Goal: Task Accomplishment & Management: Manage account settings

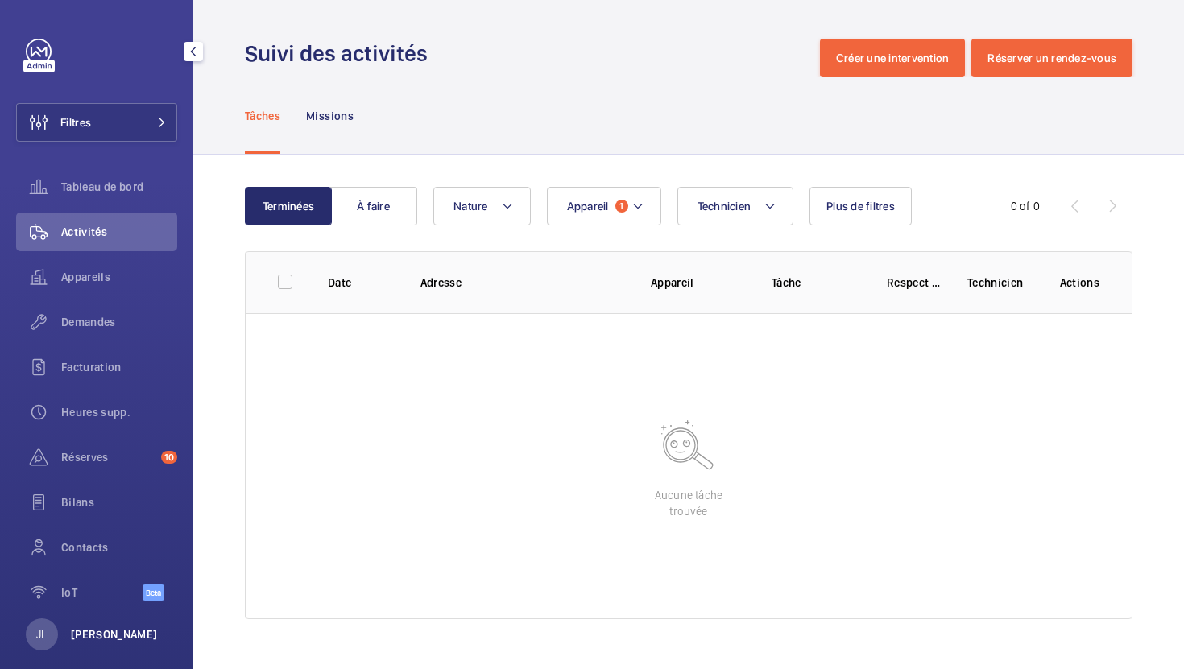
click at [75, 640] on p "[PERSON_NAME]" at bounding box center [114, 635] width 87 height 16
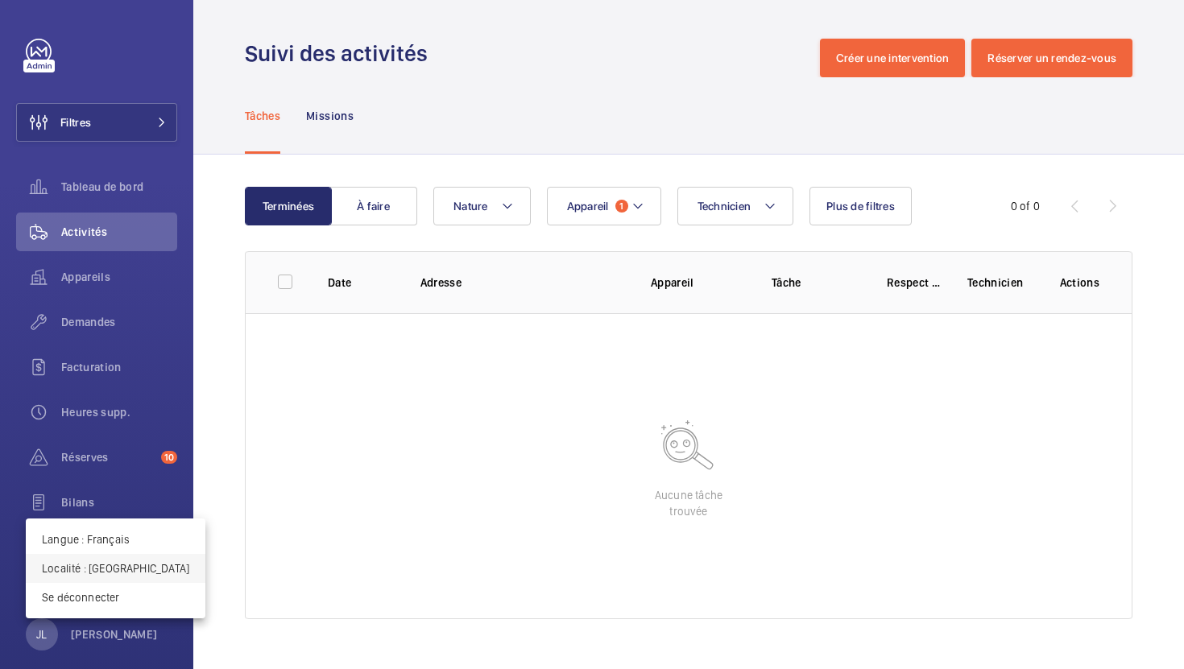
click at [110, 574] on p "Localité : Royaume-Uni" at bounding box center [115, 569] width 147 height 16
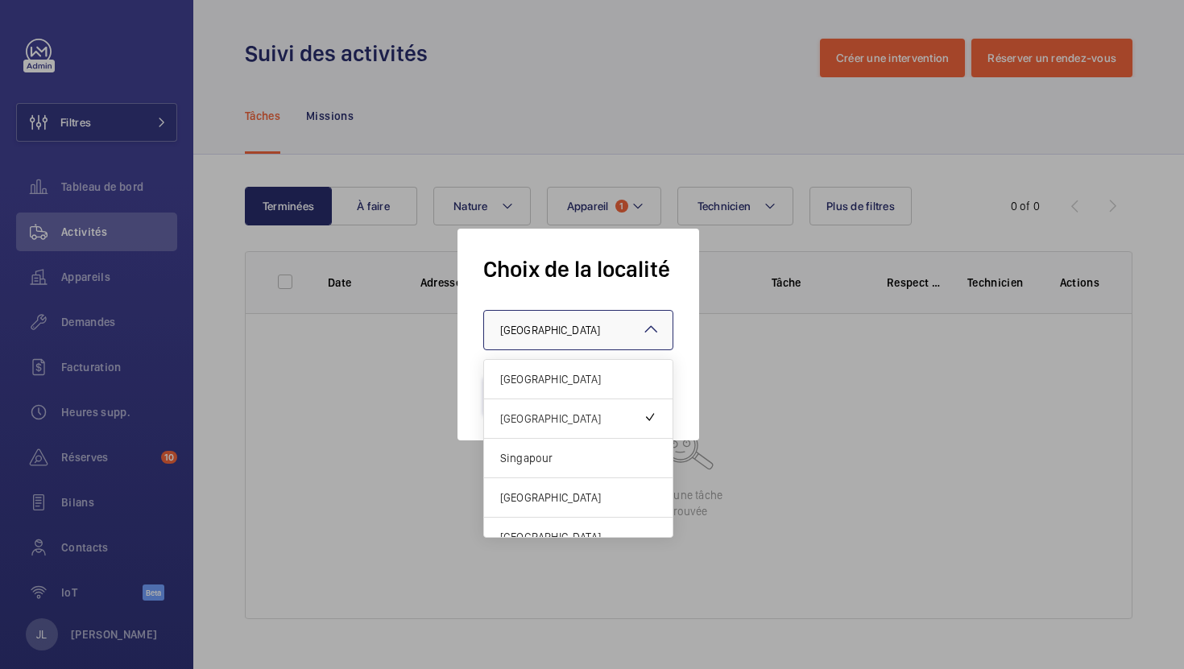
click at [540, 320] on div at bounding box center [578, 330] width 188 height 39
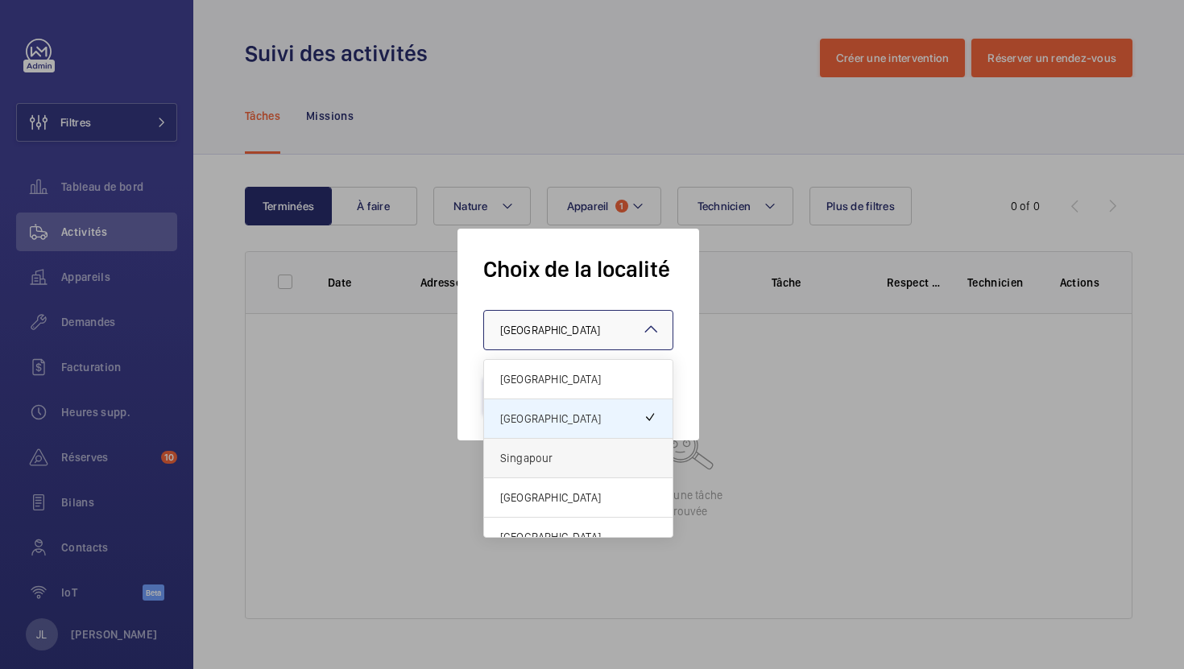
click at [520, 468] on div "Singapour" at bounding box center [578, 458] width 188 height 39
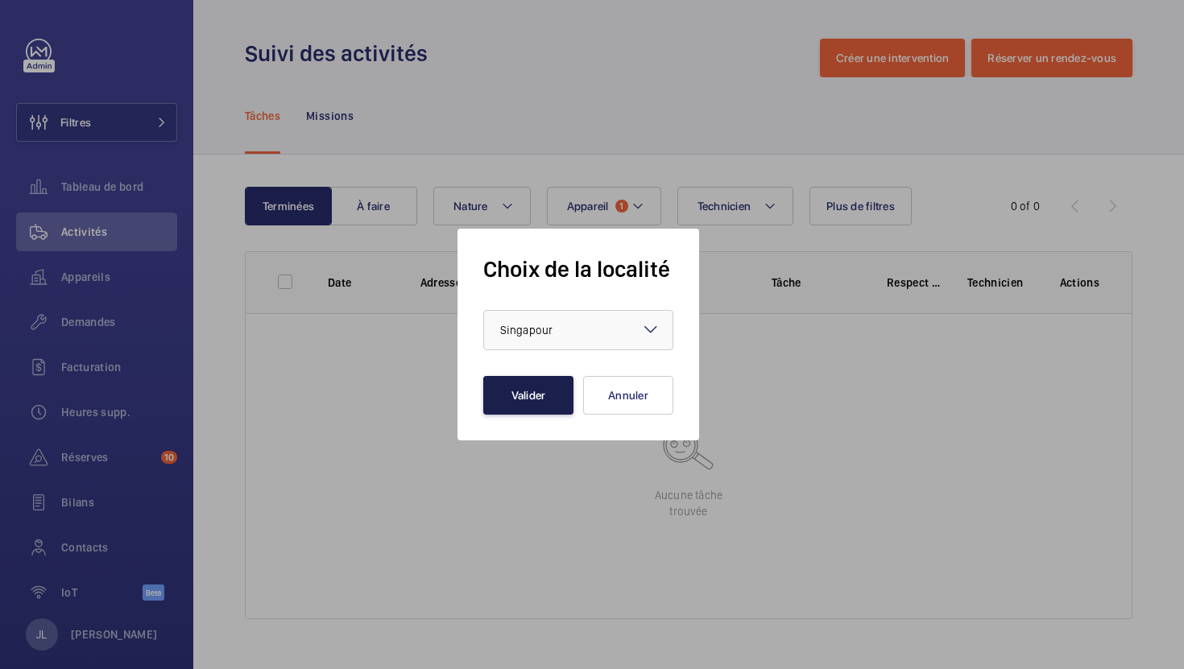
click at [539, 391] on button "Valider" at bounding box center [528, 395] width 90 height 39
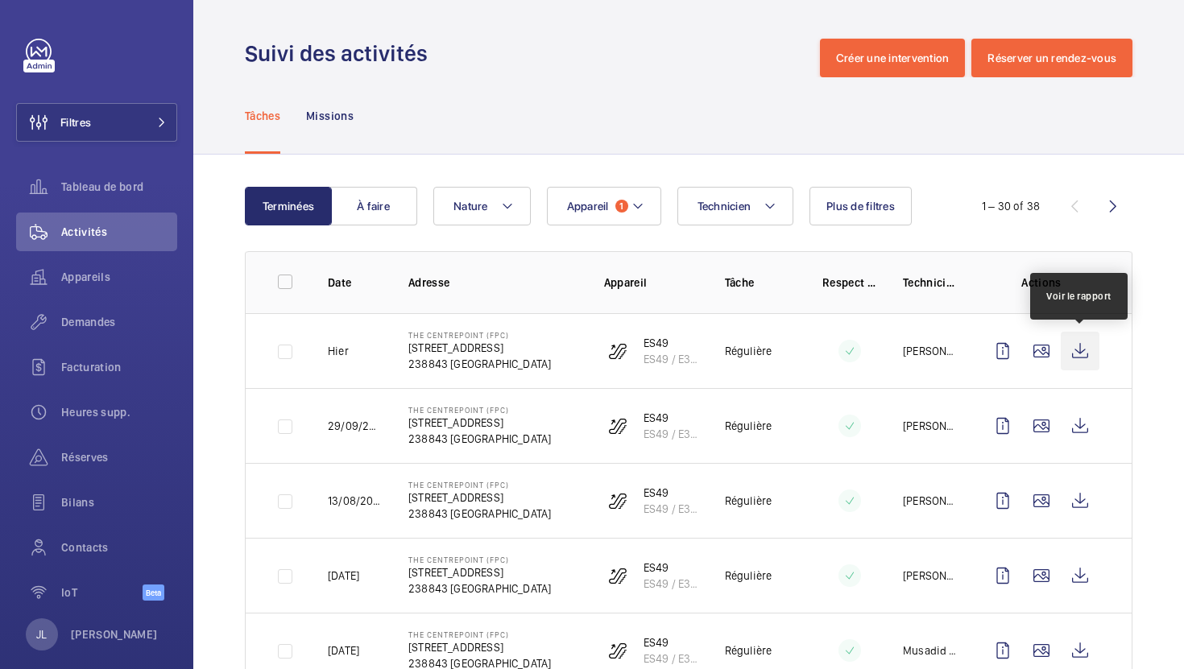
click at [1084, 354] on wm-front-icon-button at bounding box center [1080, 351] width 39 height 39
